Goal: Information Seeking & Learning: Learn about a topic

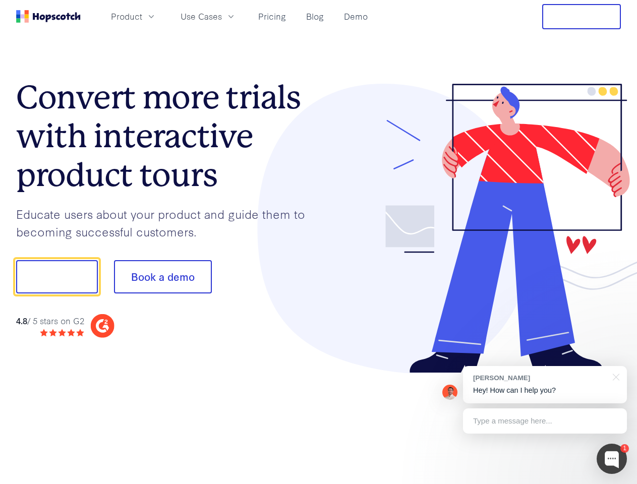
click at [319, 242] on div at bounding box center [470, 229] width 302 height 290
click at [142, 16] on span "Product" at bounding box center [126, 16] width 31 height 13
click at [222, 16] on span "Use Cases" at bounding box center [200, 16] width 41 height 13
click at [581, 17] on button "Free Trial" at bounding box center [581, 16] width 79 height 25
click at [56, 277] on button "Show me!" at bounding box center [57, 276] width 82 height 33
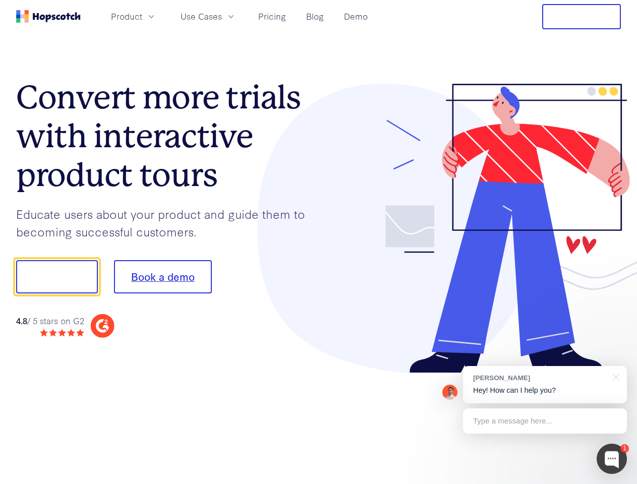
click at [162, 277] on button "Book a demo" at bounding box center [163, 276] width 98 height 33
click at [611, 459] on div at bounding box center [611, 459] width 30 height 30
click at [544, 385] on div "[PERSON_NAME] Hey! How can I help you?" at bounding box center [545, 384] width 164 height 37
click at [614, 376] on div at bounding box center [532, 275] width 189 height 336
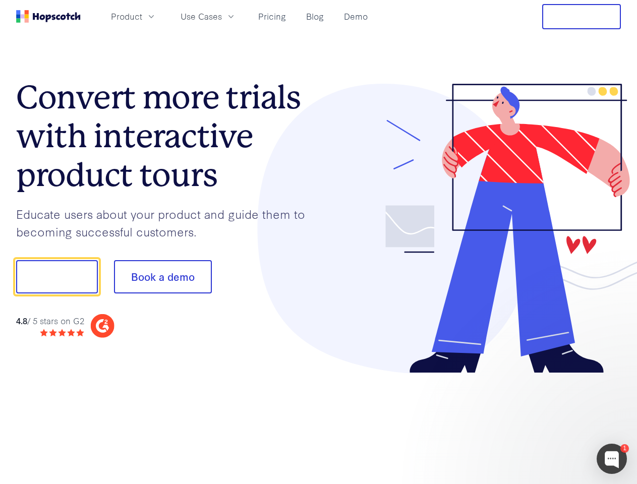
click at [544, 421] on div at bounding box center [532, 342] width 189 height 201
